Goal: Information Seeking & Learning: Learn about a topic

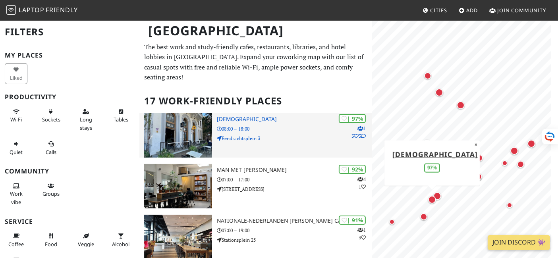
click at [242, 116] on h3 "[DEMOGRAPHIC_DATA]" at bounding box center [294, 119] width 155 height 7
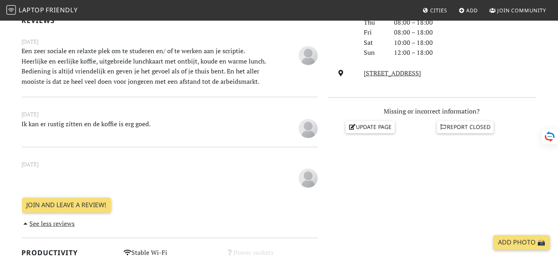
scroll to position [460, 0]
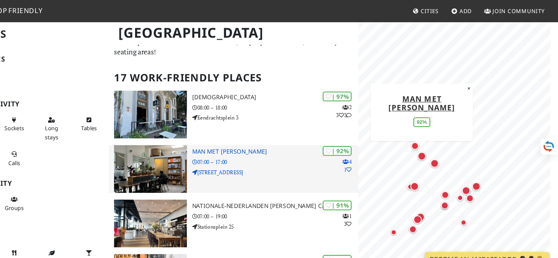
scroll to position [7, 0]
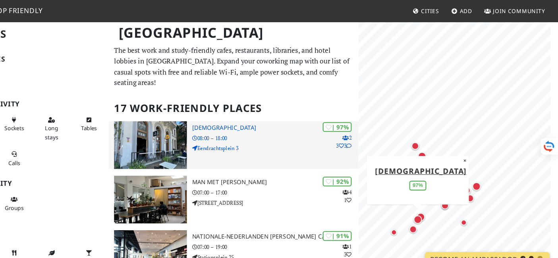
click at [231, 116] on h3 "[DEMOGRAPHIC_DATA]" at bounding box center [294, 119] width 155 height 7
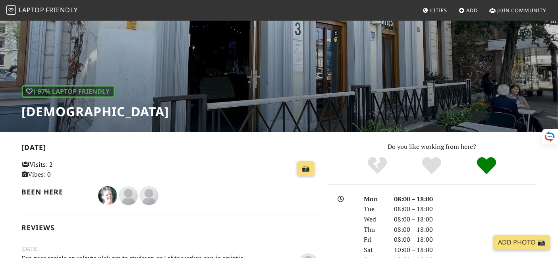
scroll to position [54, 0]
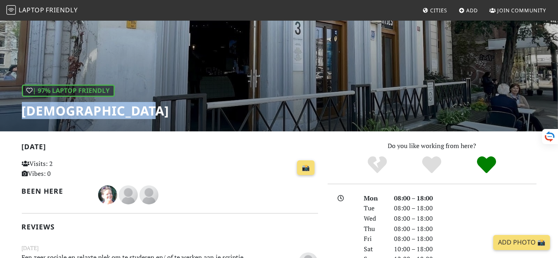
drag, startPoint x: 147, startPoint y: 115, endPoint x: 0, endPoint y: 110, distance: 146.7
click at [0, 110] on div "| 97% Laptop Friendly Heilige Boontjes" at bounding box center [279, 48] width 558 height 165
copy h1 "[DEMOGRAPHIC_DATA]"
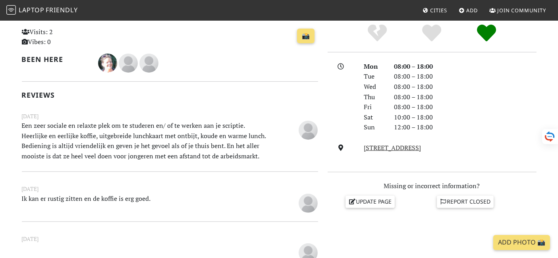
scroll to position [196, 0]
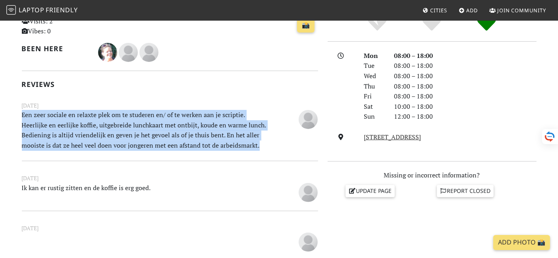
drag, startPoint x: 21, startPoint y: 114, endPoint x: 263, endPoint y: 146, distance: 243.7
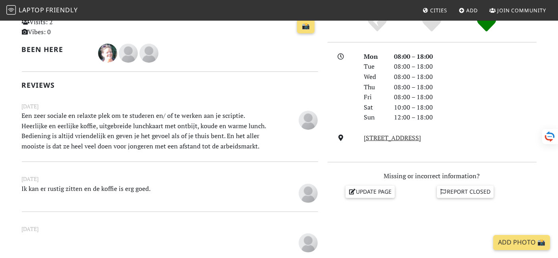
click at [185, 162] on div "August 12, 2023 Ik kan er rustig zitten en de koffie is erg goed. August 11, 20…" at bounding box center [170, 223] width 296 height 122
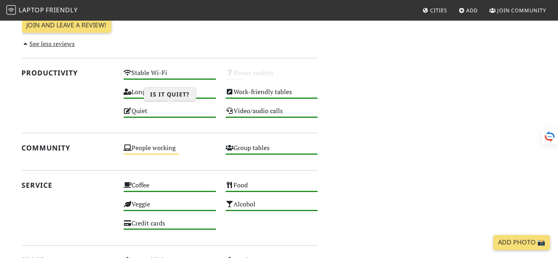
scroll to position [441, 0]
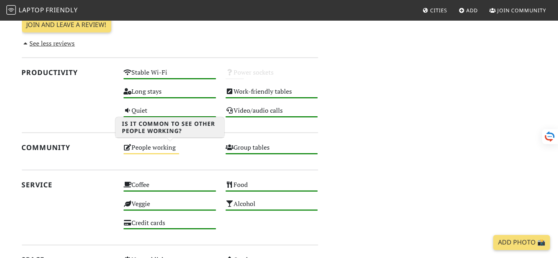
click at [155, 148] on div "People working Medium" at bounding box center [170, 151] width 102 height 19
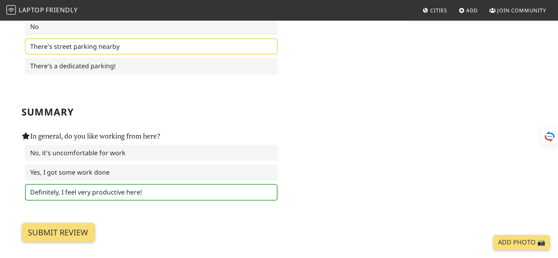
scroll to position [1185, 0]
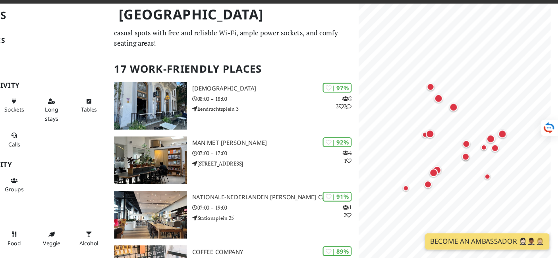
scroll to position [21, 0]
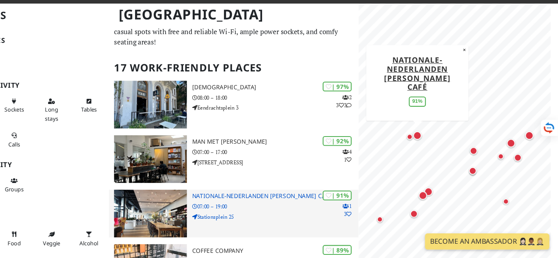
click at [298, 206] on p "07:00 – 19:00" at bounding box center [294, 210] width 155 height 8
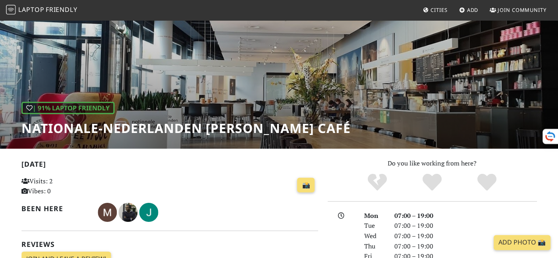
scroll to position [37, 0]
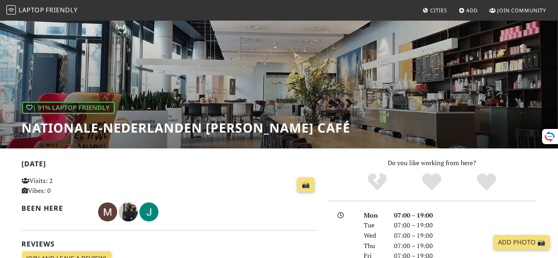
click at [46, 125] on h1 "Nationale-Nederlanden Douwe Egberts Café" at bounding box center [186, 127] width 329 height 15
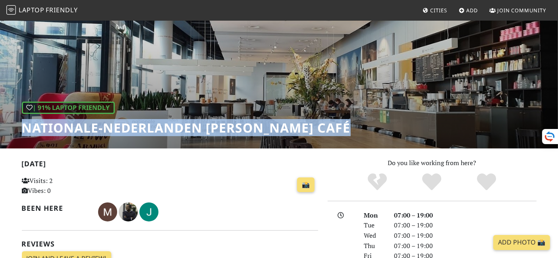
click at [46, 125] on h1 "Nationale-Nederlanden Douwe Egberts Café" at bounding box center [186, 127] width 329 height 15
